Goal: Navigation & Orientation: Find specific page/section

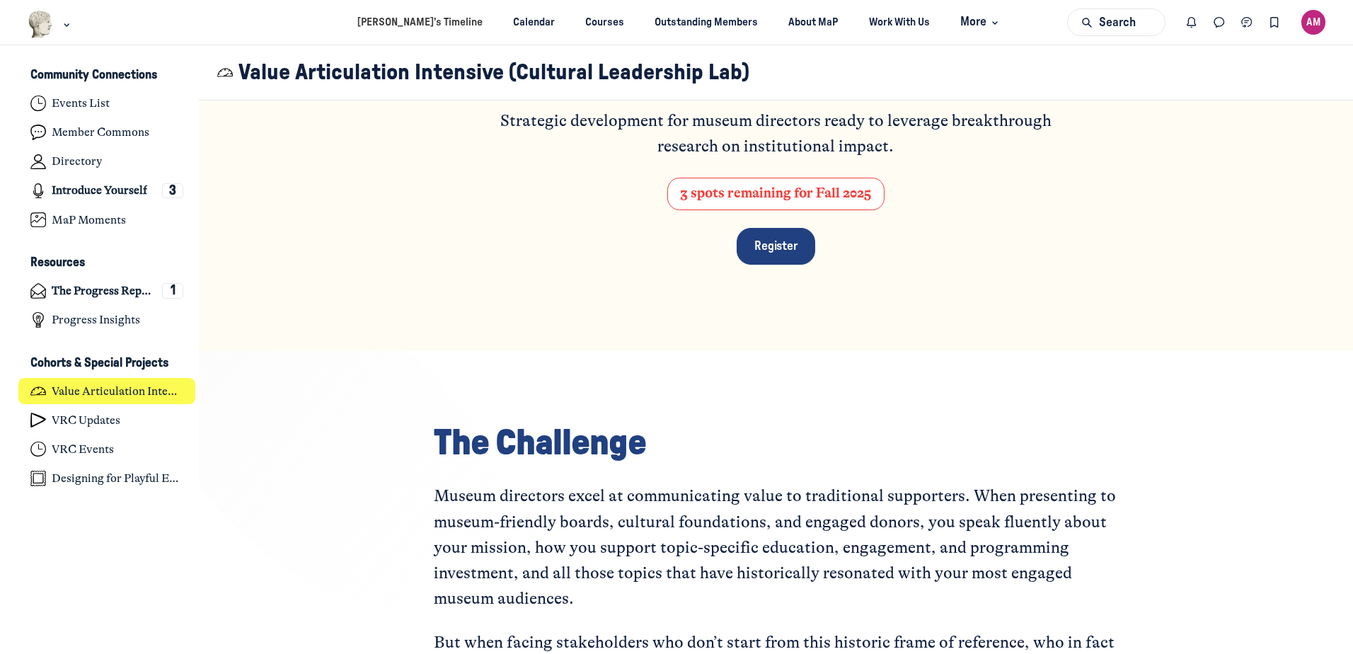
scroll to position [283, 0]
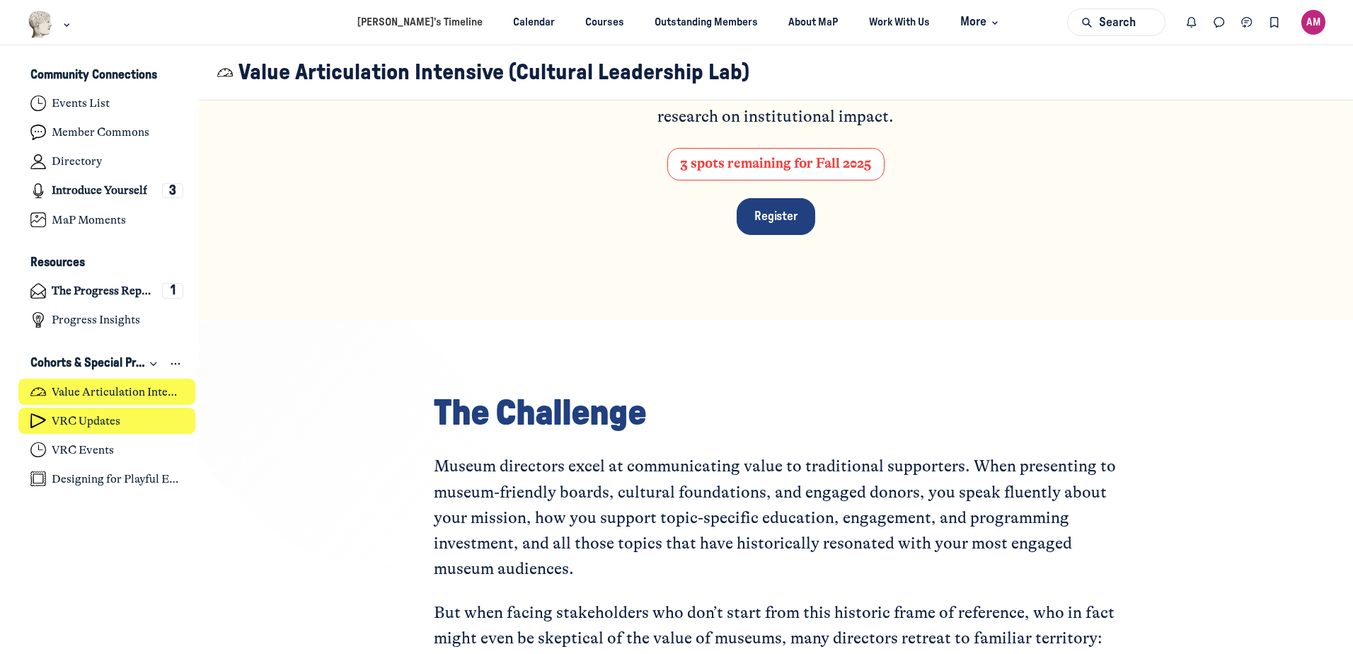
click at [120, 412] on link "VRC Updates" at bounding box center [107, 421] width 178 height 26
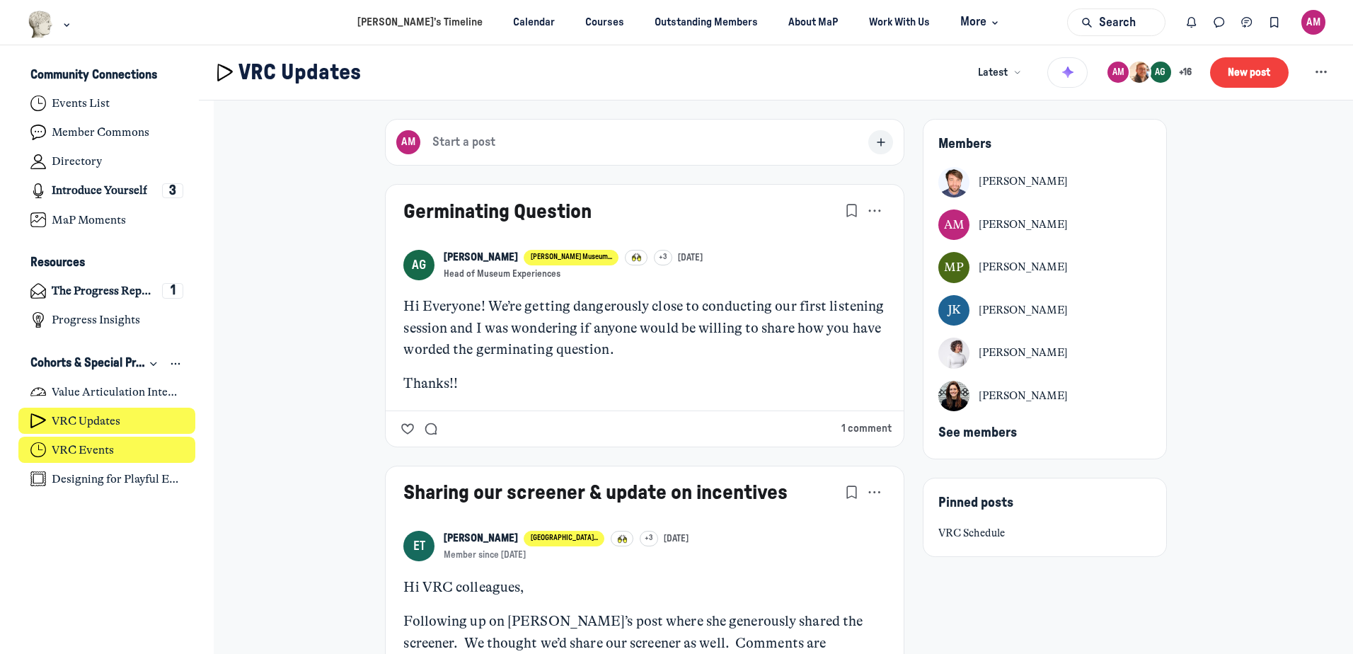
click at [79, 449] on h4 "VRC Events" at bounding box center [83, 450] width 62 height 14
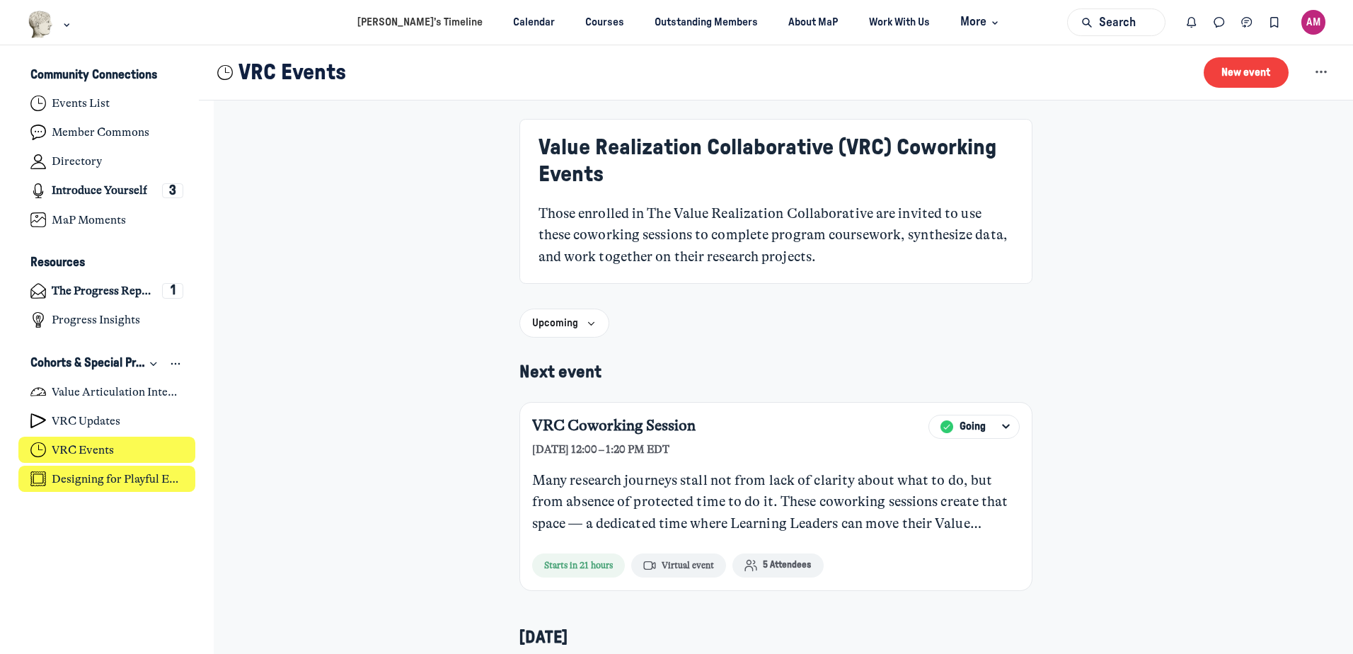
click at [103, 481] on h4 "Designing for Playful Engagement" at bounding box center [118, 479] width 132 height 14
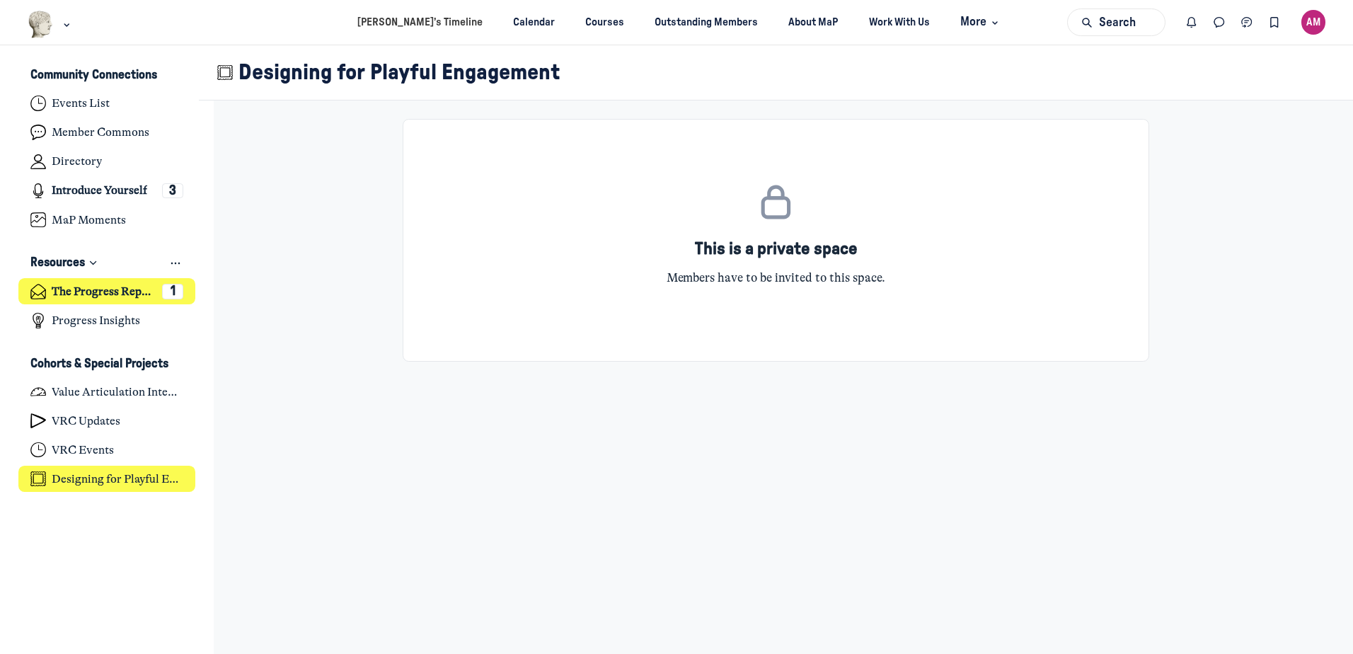
click at [79, 302] on link "The Progress Report 1" at bounding box center [107, 291] width 178 height 26
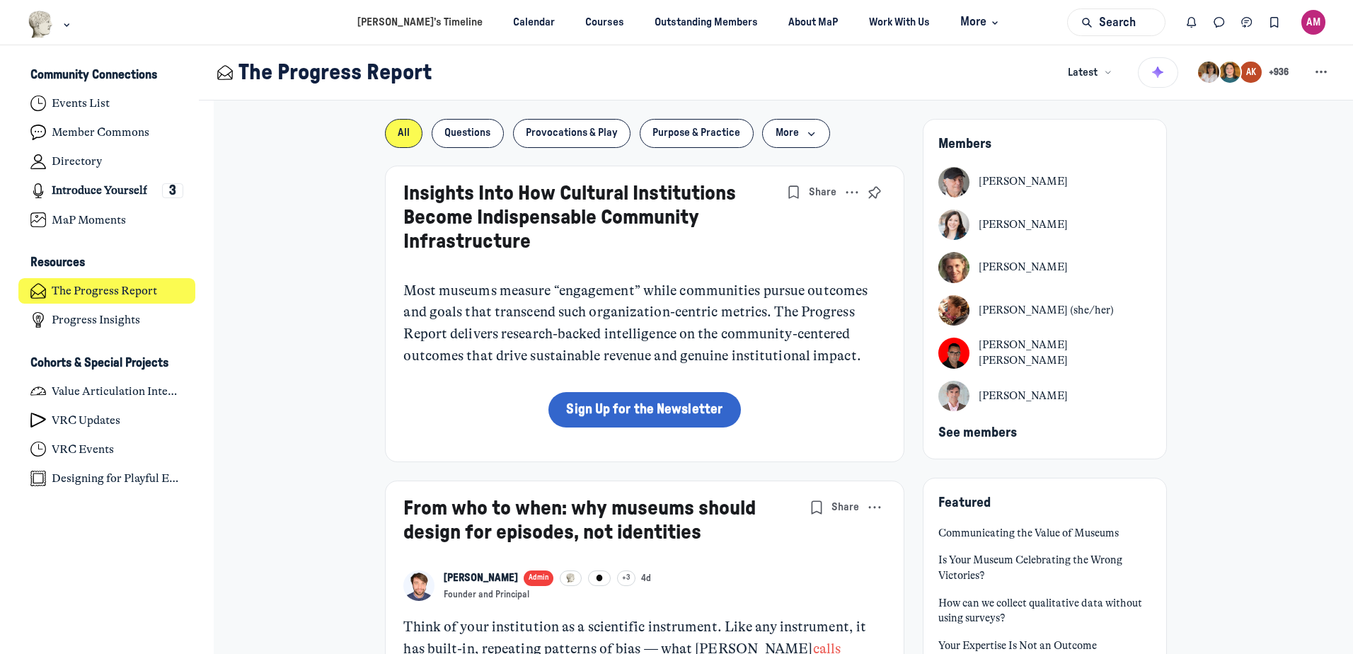
click at [1312, 23] on div "AM" at bounding box center [1313, 22] width 25 height 25
click at [42, 31] on img "Main navigation bar" at bounding box center [41, 25] width 26 height 28
click at [33, 20] on img "Main navigation bar" at bounding box center [41, 25] width 26 height 28
click at [71, 25] on icon "Main navigation bar" at bounding box center [66, 25] width 14 height 8
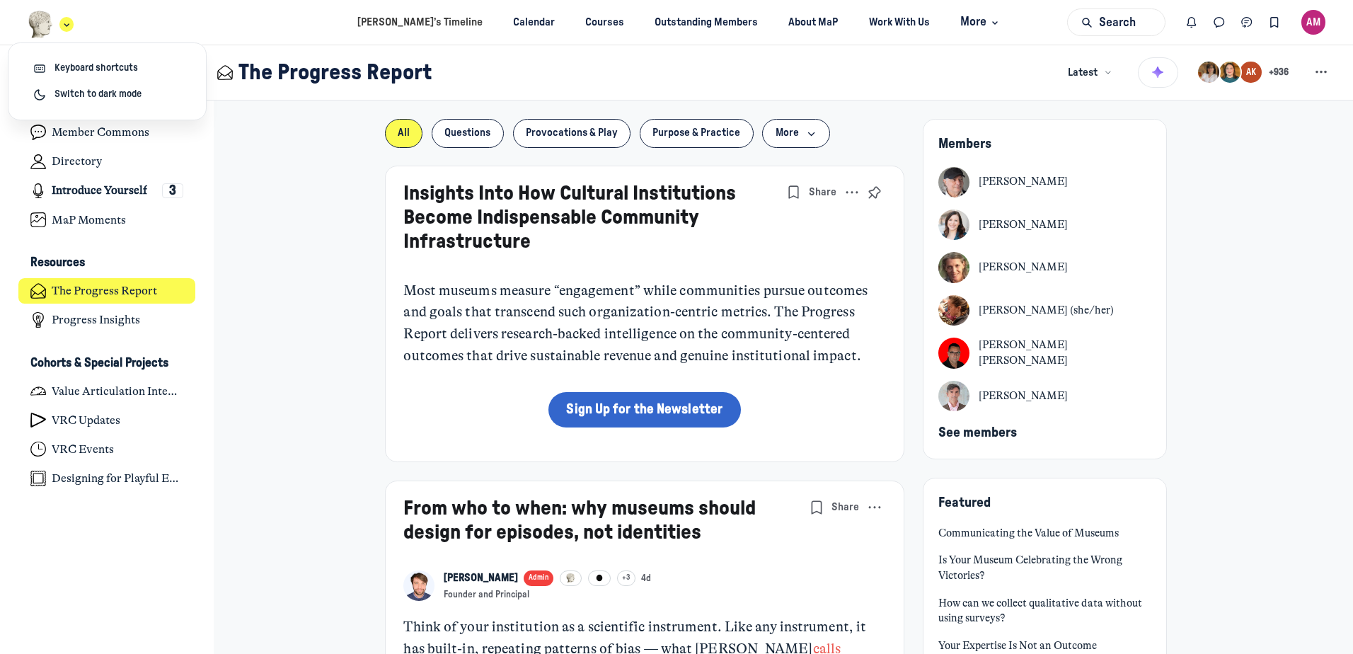
drag, startPoint x: 71, startPoint y: 25, endPoint x: 37, endPoint y: 27, distance: 34.0
click at [70, 26] on icon "Main navigation bar" at bounding box center [66, 25] width 14 height 8
click at [14, 25] on ul "Adam’s Timeline Calendar Courses Outstanding Members About MaP Work With Us More" at bounding box center [676, 22] width 1353 height 45
click at [33, 23] on img "Main navigation bar" at bounding box center [41, 25] width 26 height 28
click at [33, 25] on img "Main navigation bar" at bounding box center [41, 25] width 26 height 28
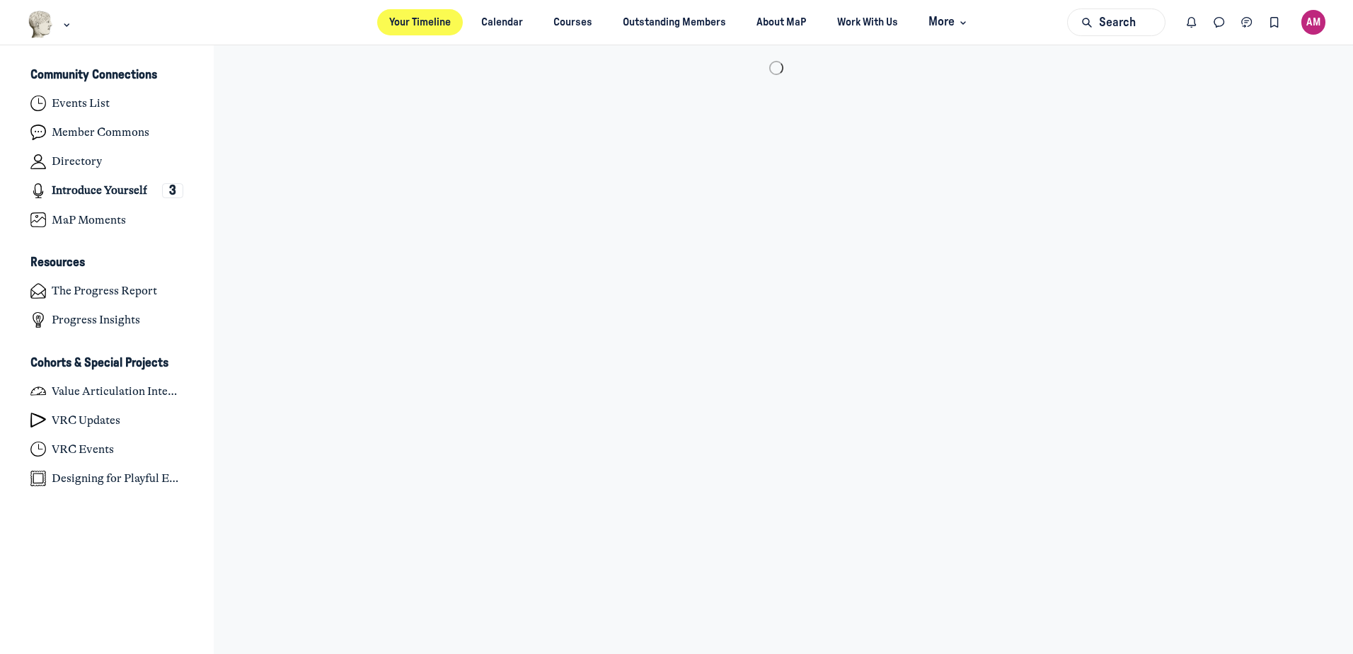
scroll to position [4529, 2781]
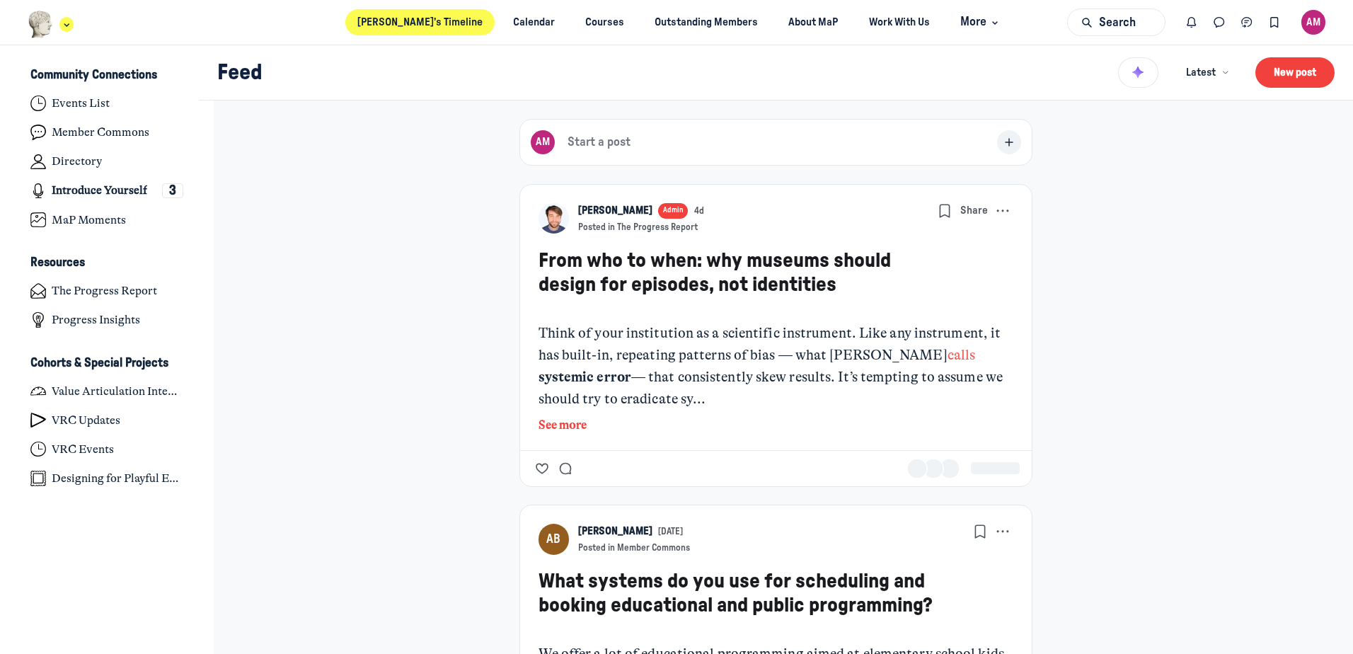
click at [66, 27] on icon "Main navigation bar" at bounding box center [66, 25] width 14 height 8
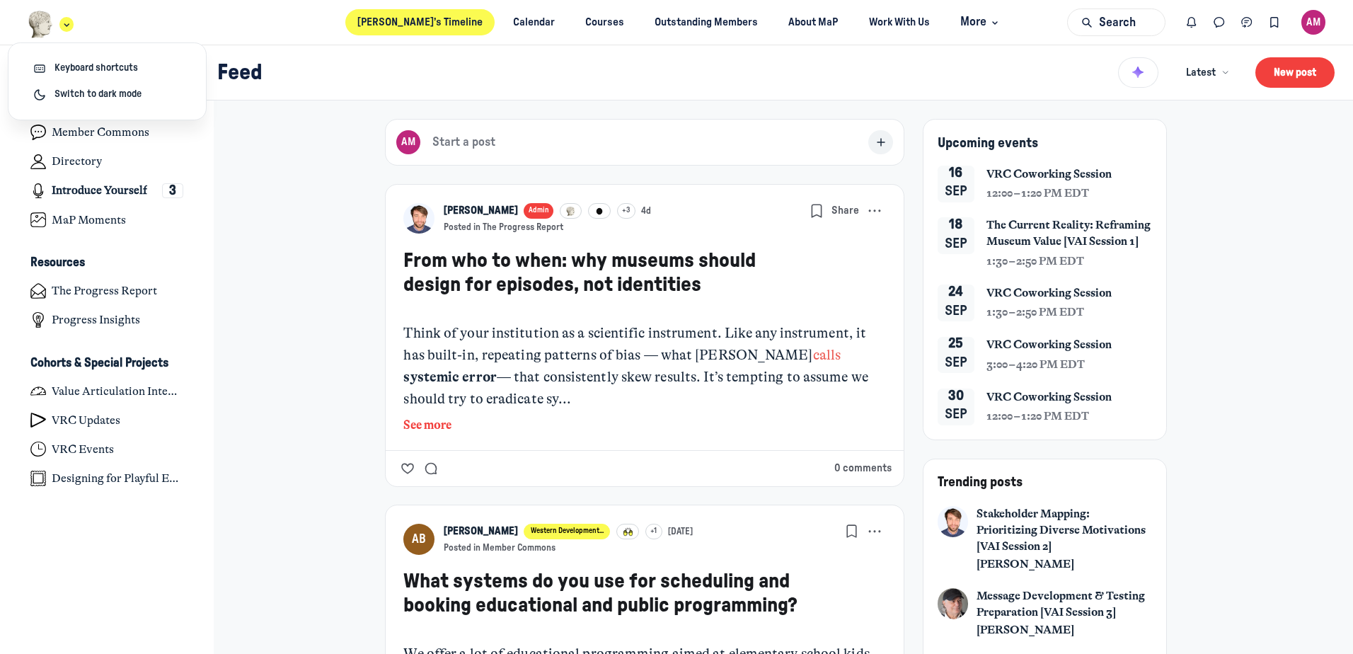
click at [66, 27] on icon "Main navigation bar" at bounding box center [66, 25] width 14 height 8
click at [1319, 18] on div "AM" at bounding box center [1313, 22] width 25 height 25
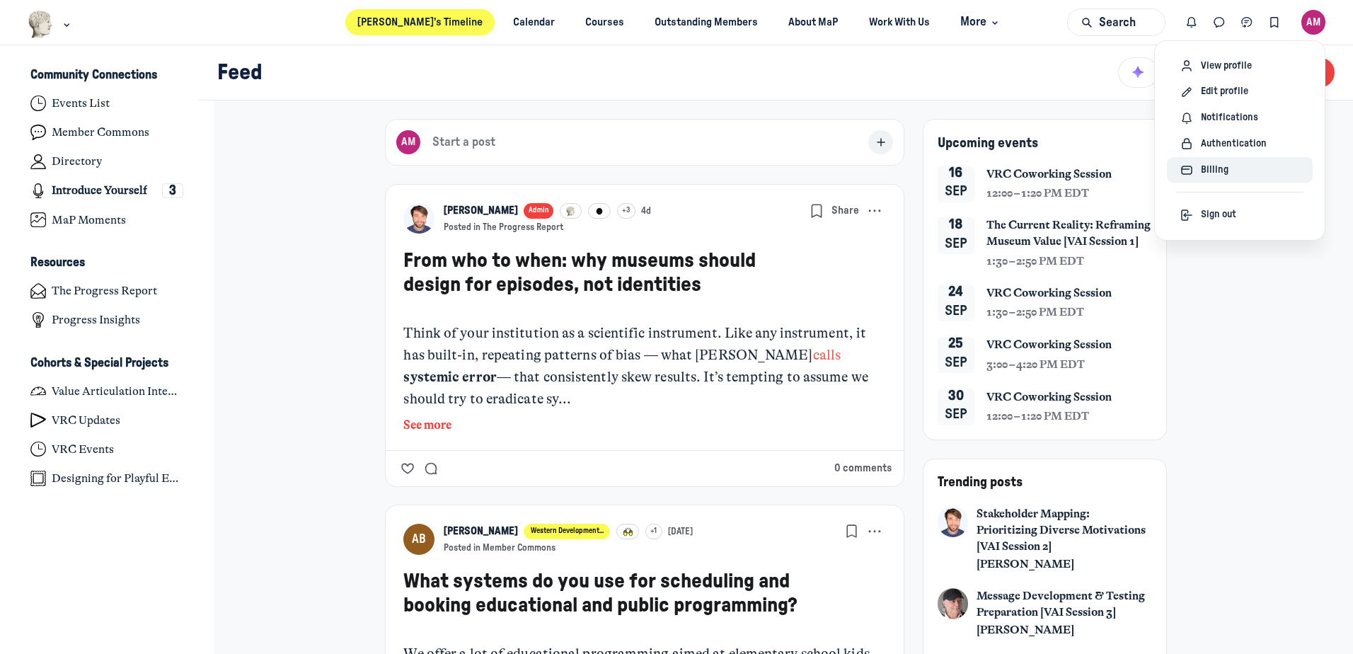
click at [1223, 173] on span "Billing" at bounding box center [1215, 170] width 28 height 15
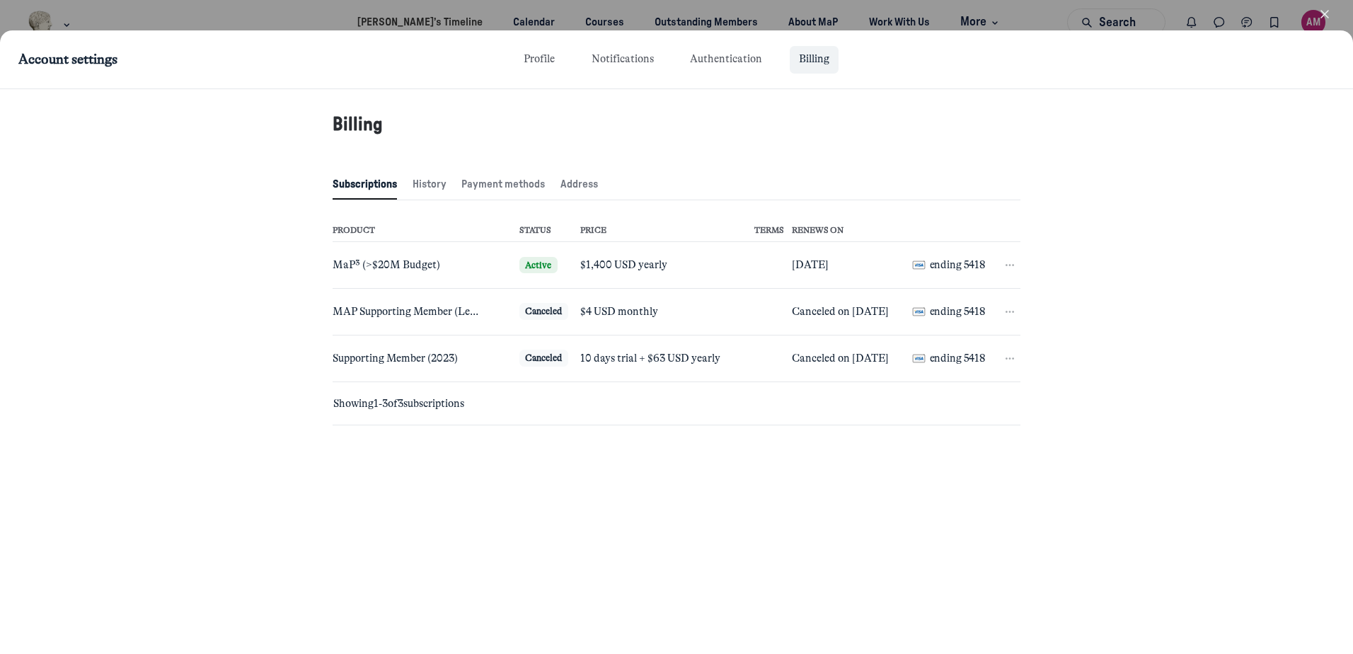
click at [1329, 11] on icon "button" at bounding box center [1324, 14] width 14 height 14
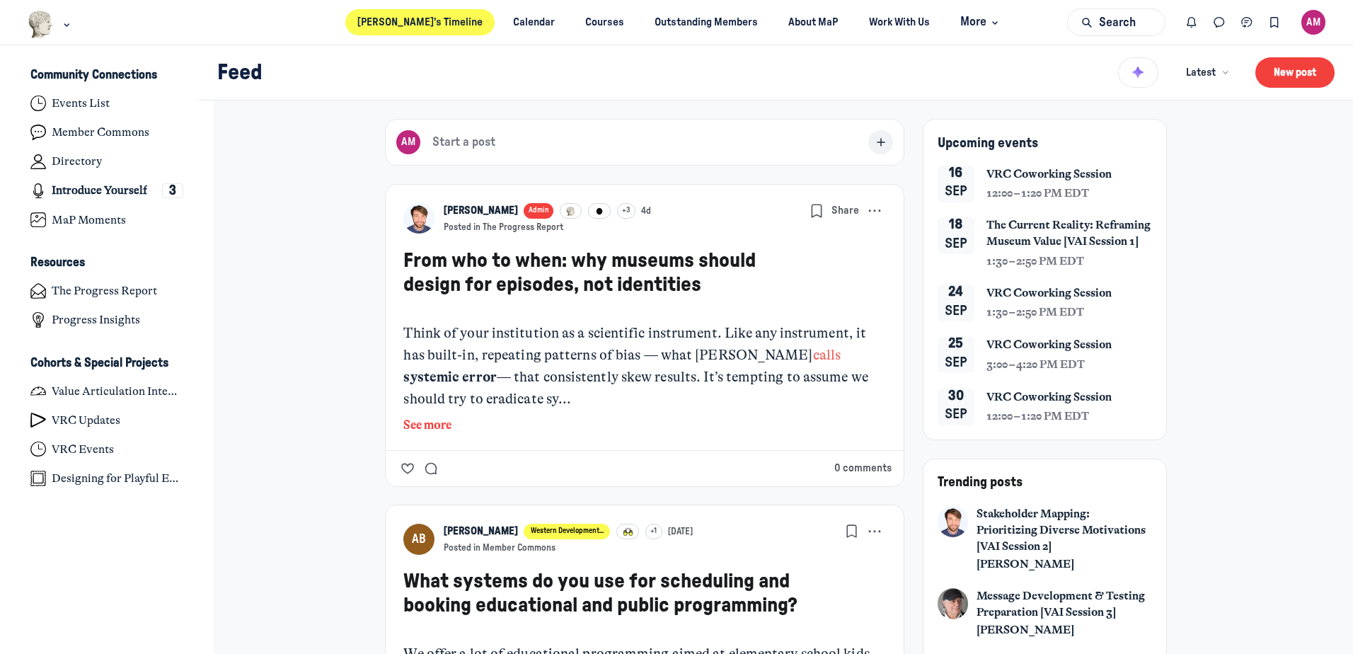
scroll to position [4529, 2781]
click at [55, 132] on h4 "Member Commons" at bounding box center [101, 133] width 98 height 14
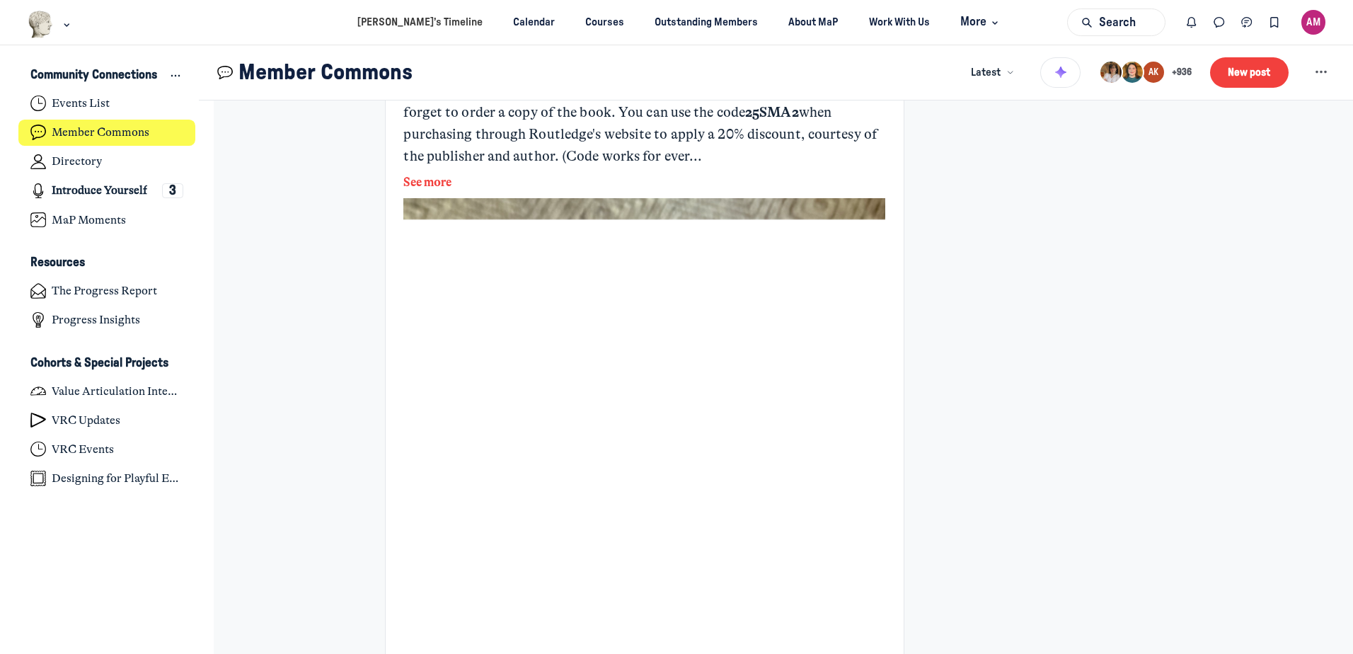
scroll to position [637, 0]
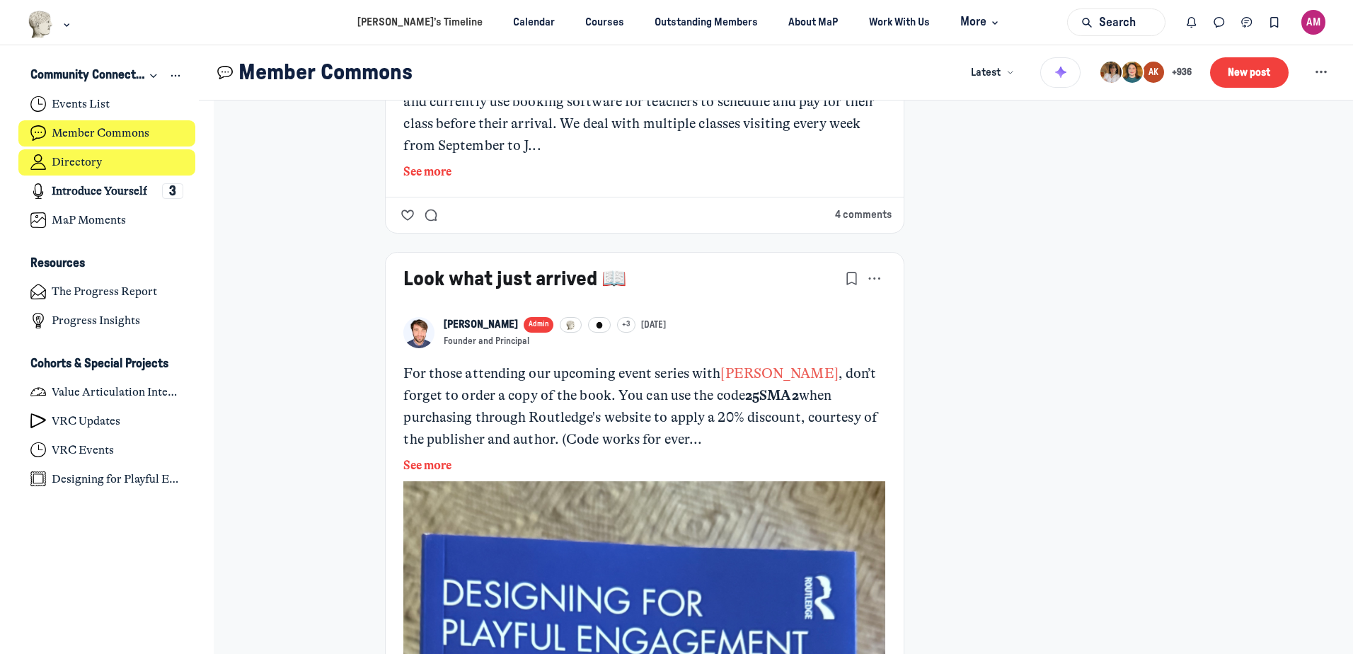
click at [84, 161] on h4 "Directory" at bounding box center [77, 162] width 50 height 14
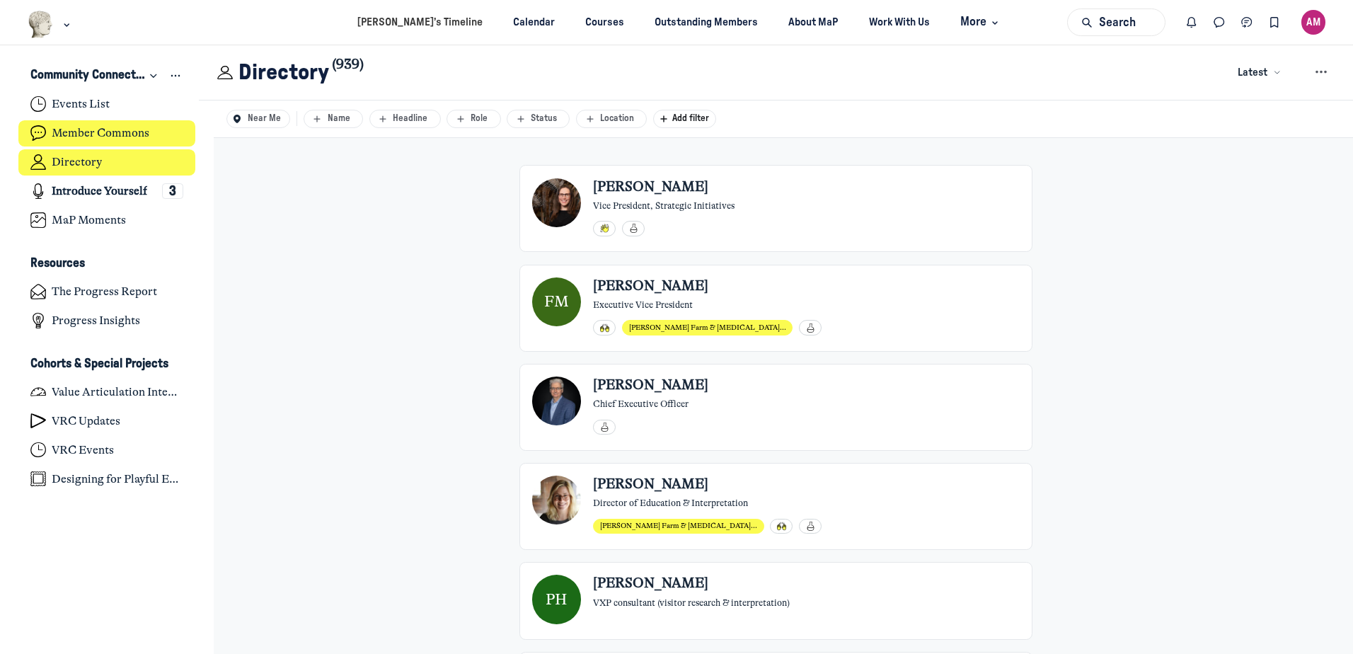
click at [79, 136] on h4 "Member Commons" at bounding box center [101, 133] width 98 height 14
click at [77, 132] on h4 "Member Commons" at bounding box center [101, 133] width 98 height 14
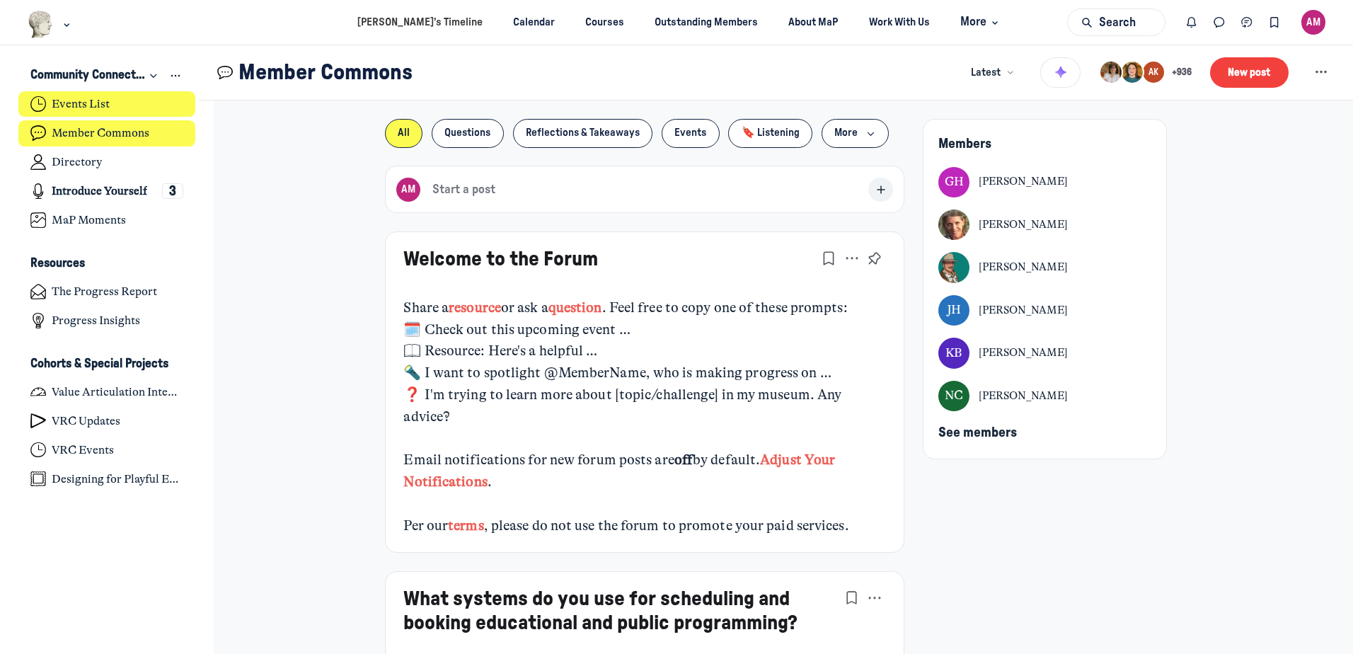
click at [72, 100] on h4 "Events List" at bounding box center [81, 104] width 58 height 14
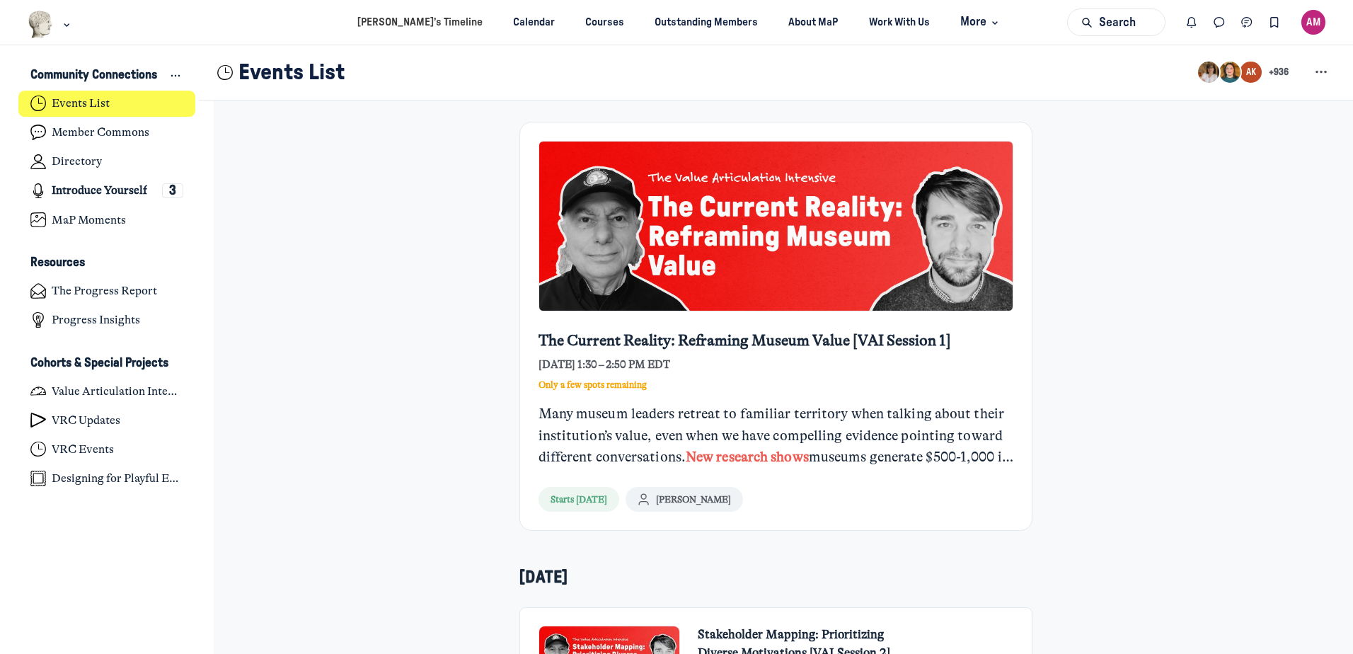
scroll to position [105, 0]
